Goal: Information Seeking & Learning: Learn about a topic

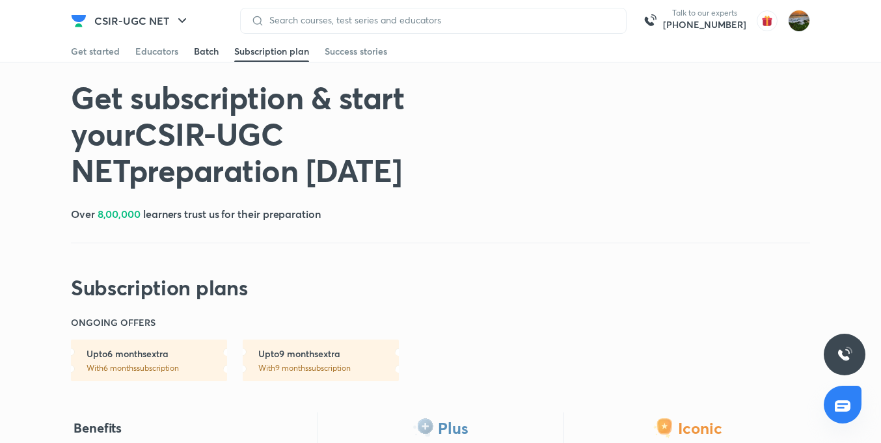
click at [203, 58] on link "Batch" at bounding box center [206, 51] width 25 height 21
click at [164, 49] on div "Educators" at bounding box center [156, 51] width 43 height 13
click at [108, 47] on div "Get started" at bounding box center [95, 51] width 49 height 13
click at [790, 22] on img at bounding box center [799, 21] width 22 height 22
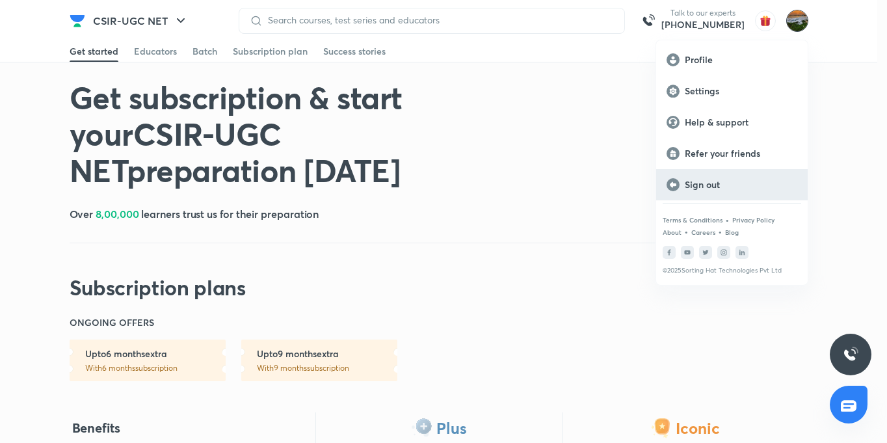
click at [703, 189] on p "Sign out" at bounding box center [741, 185] width 113 height 12
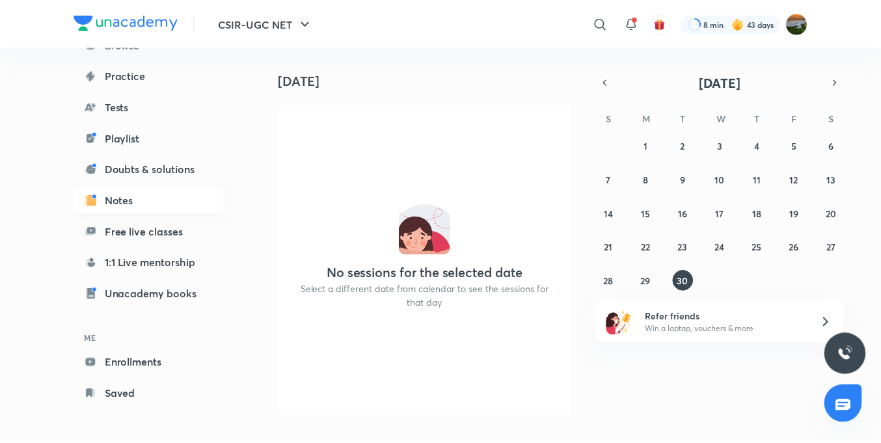
scroll to position [111, 0]
click at [157, 364] on link "Enrollments" at bounding box center [149, 362] width 151 height 26
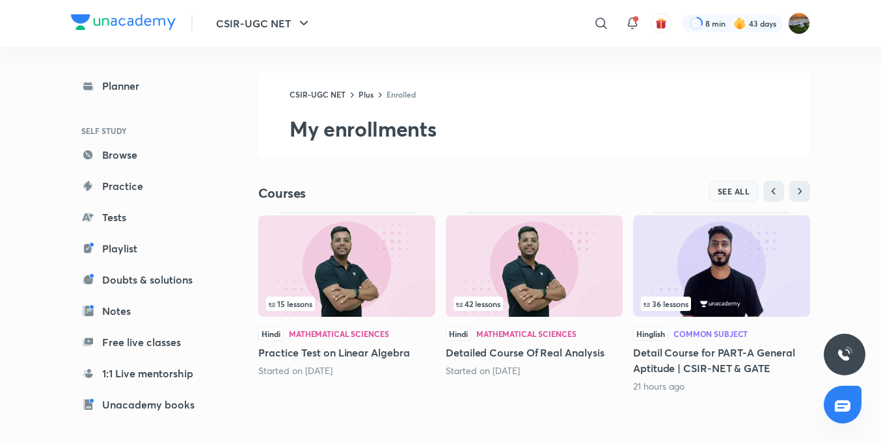
click at [739, 187] on span "SEE ALL" at bounding box center [733, 191] width 33 height 9
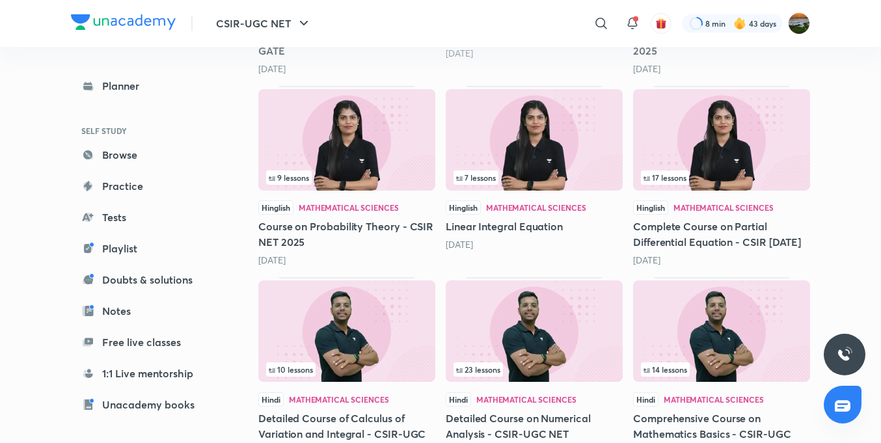
scroll to position [1152, 0]
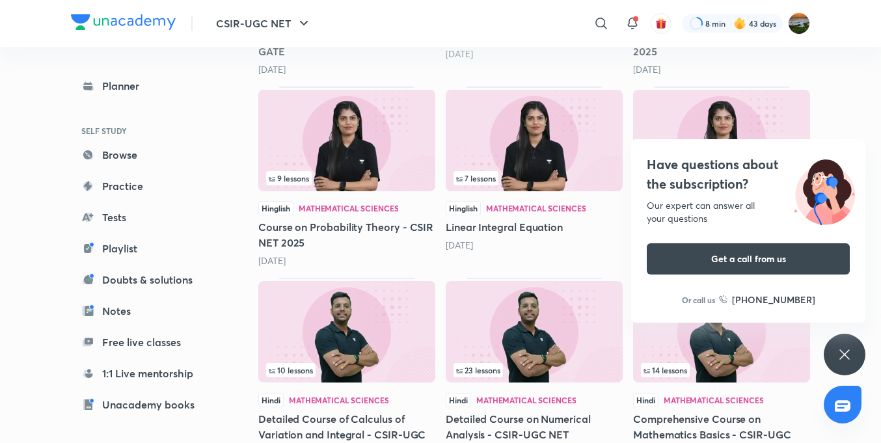
click at [589, 252] on div "[DATE]" at bounding box center [533, 245] width 177 height 13
click at [846, 356] on icon at bounding box center [844, 354] width 10 height 10
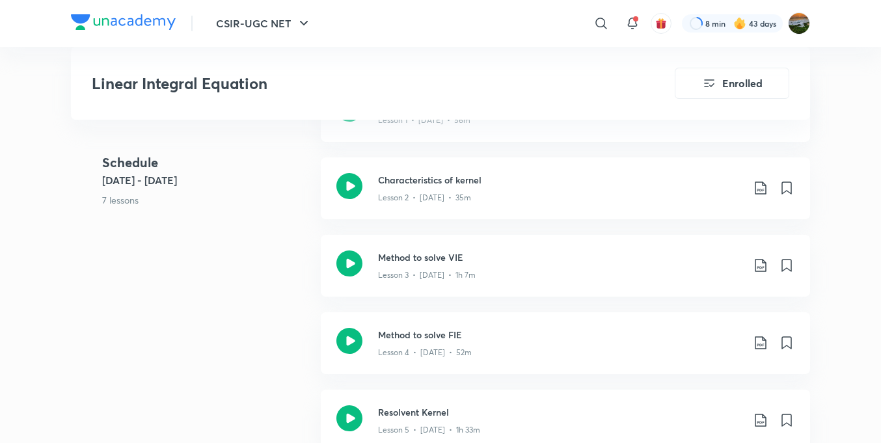
scroll to position [788, 0]
click at [474, 279] on div "Lesson 3 • [DATE] • 1h 7m" at bounding box center [560, 270] width 364 height 17
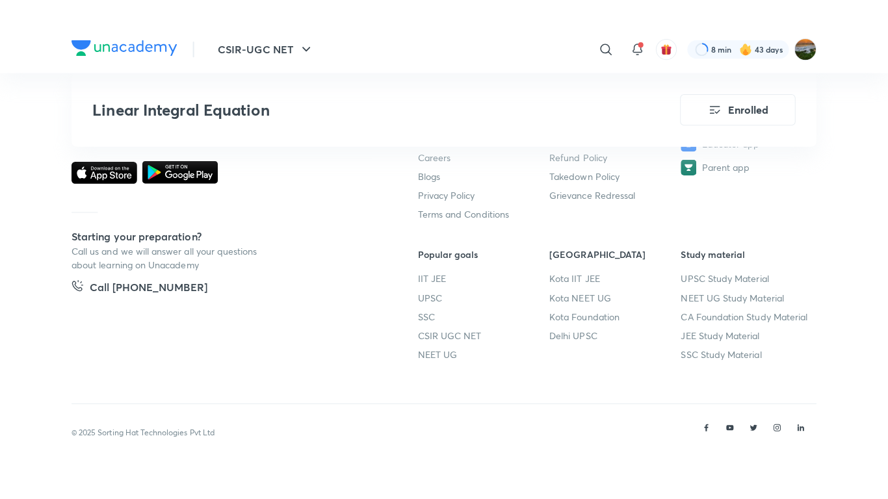
scroll to position [1712, 0]
